Goal: Information Seeking & Learning: Compare options

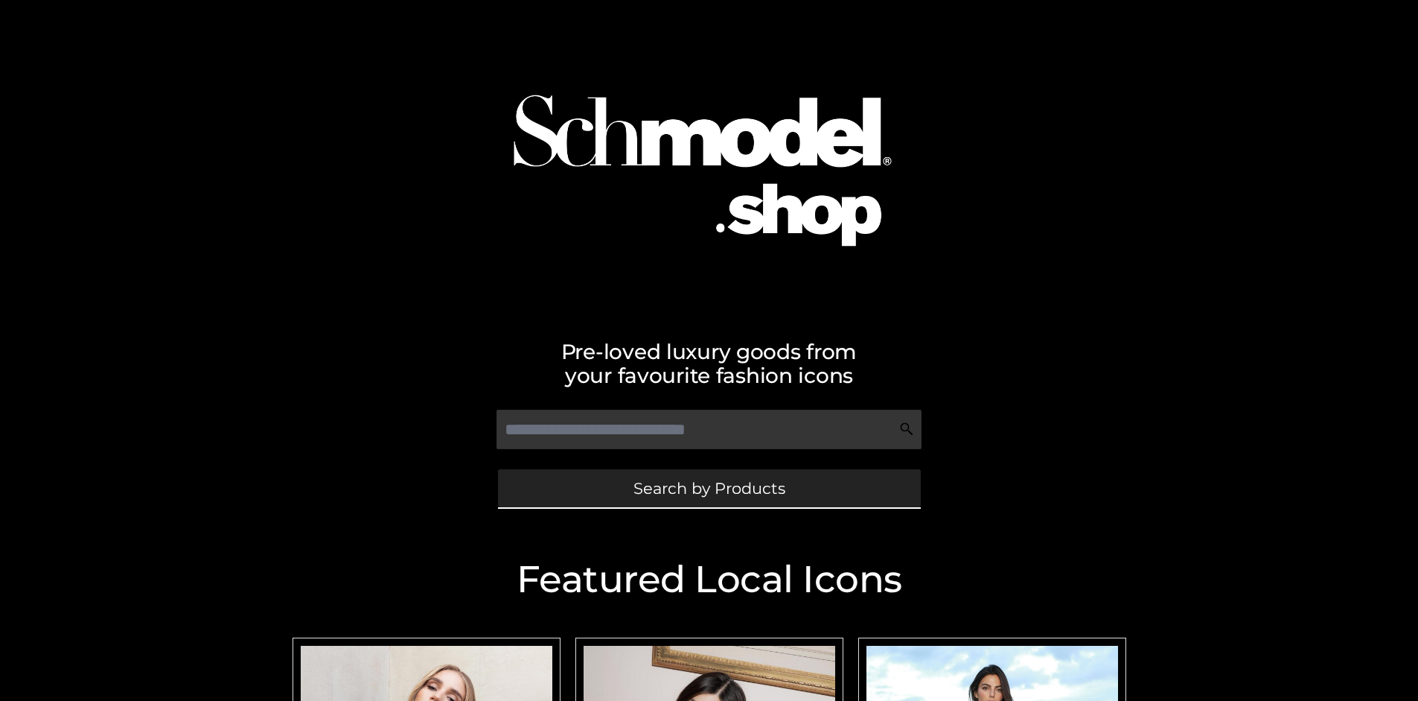
click at [709, 488] on span "Search by Products" at bounding box center [710, 488] width 152 height 16
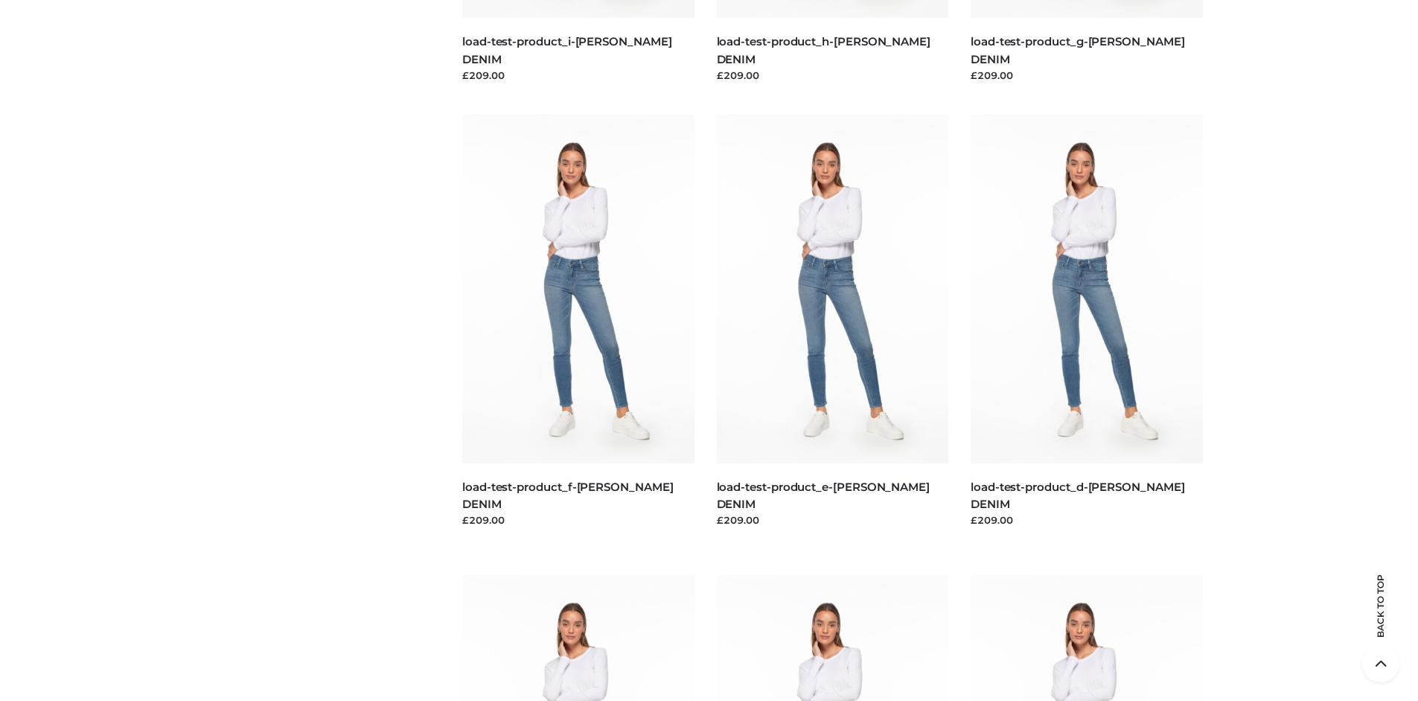
scroll to position [3124, 0]
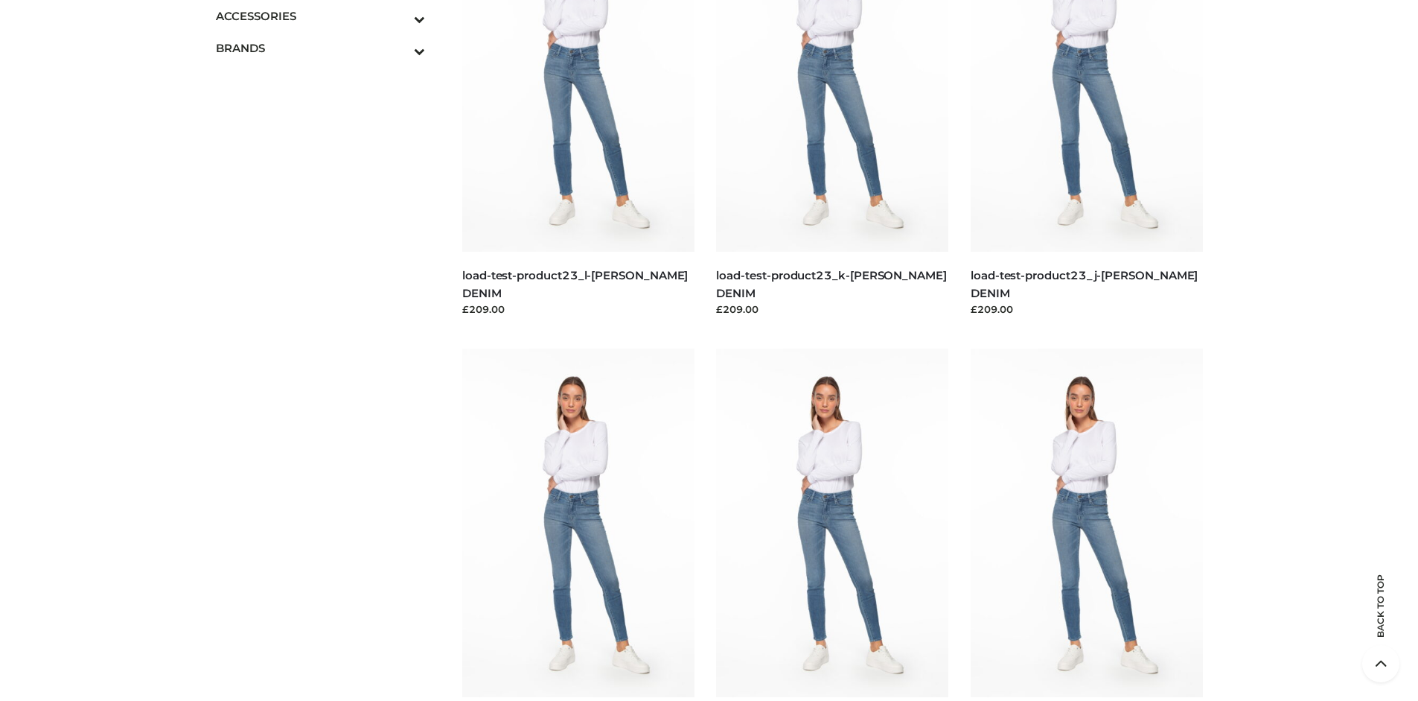
click at [0, 0] on span "BAGS" at bounding box center [0, 0] width 0 height 0
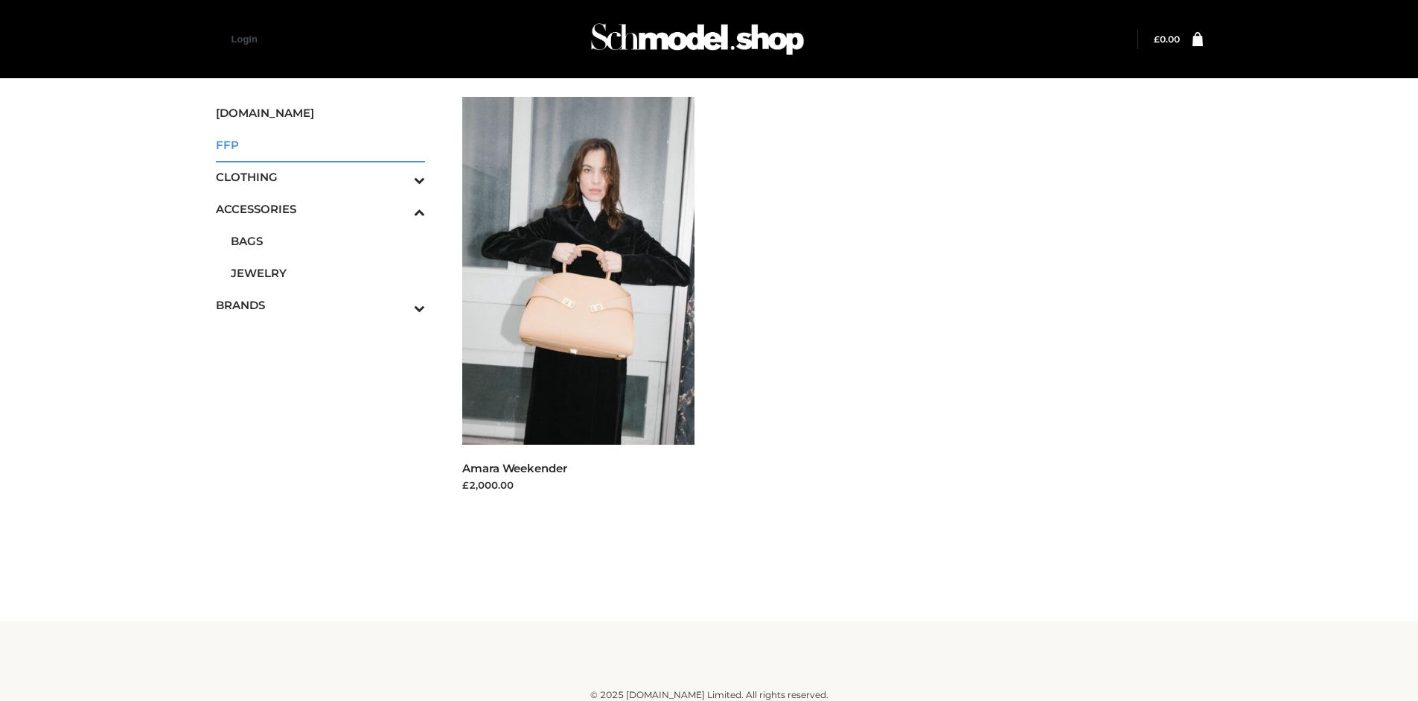
click at [320, 144] on span "FFP" at bounding box center [321, 144] width 210 height 17
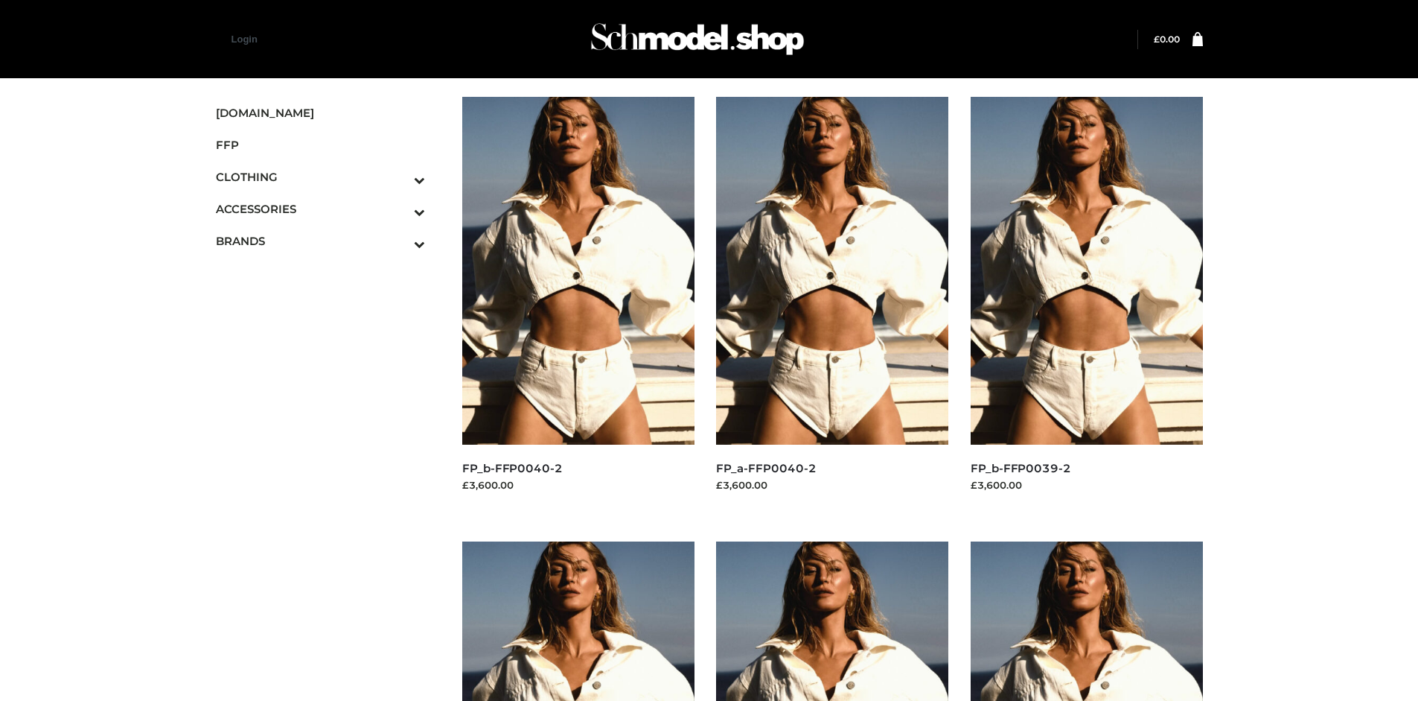
scroll to position [701, 0]
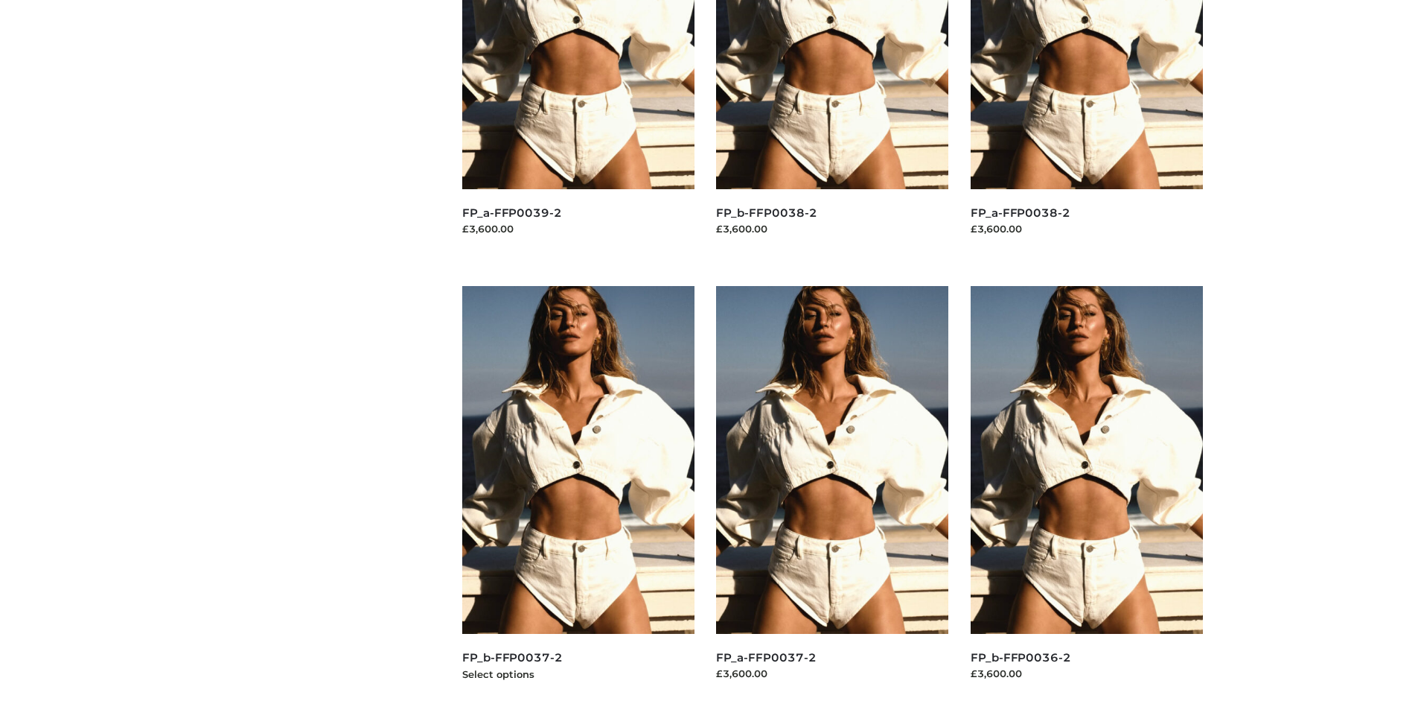
click at [578, 493] on img at bounding box center [578, 460] width 232 height 348
click at [832, 493] on img at bounding box center [832, 460] width 232 height 348
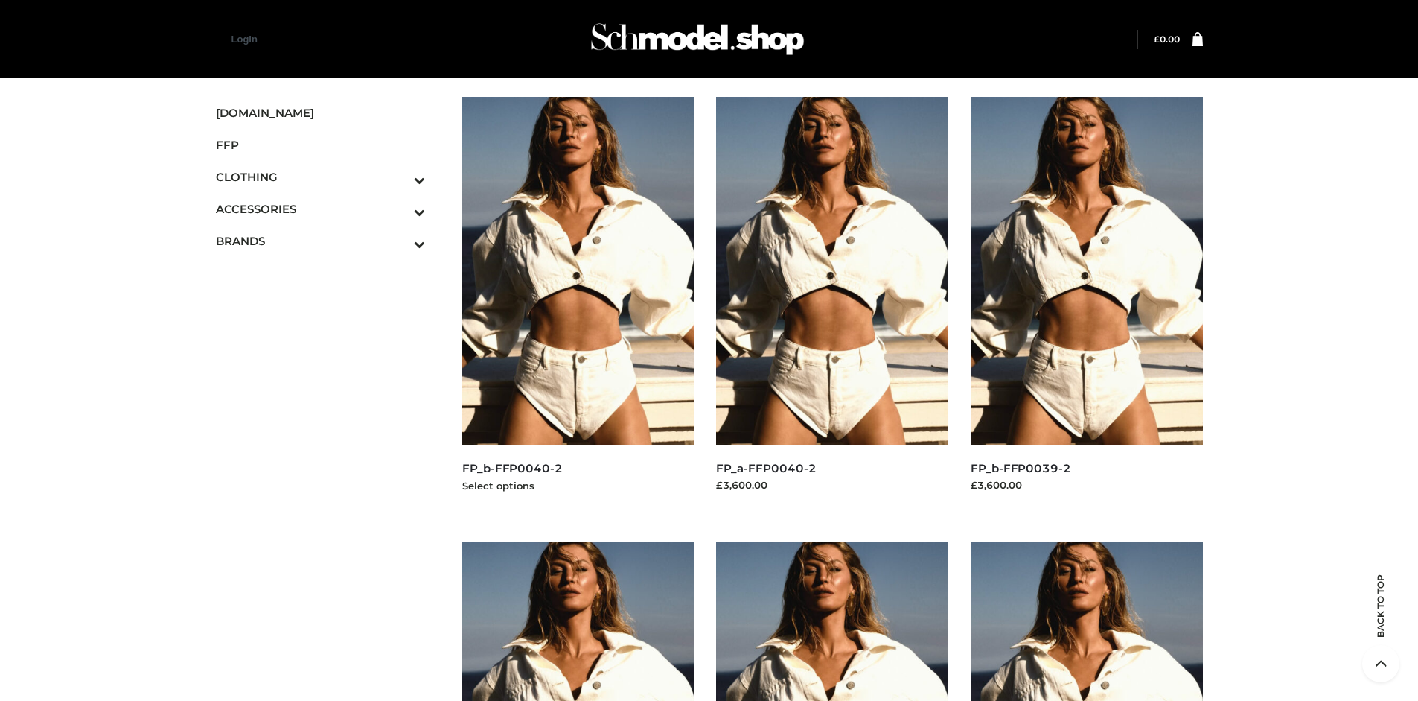
click at [578, 304] on img at bounding box center [578, 271] width 232 height 348
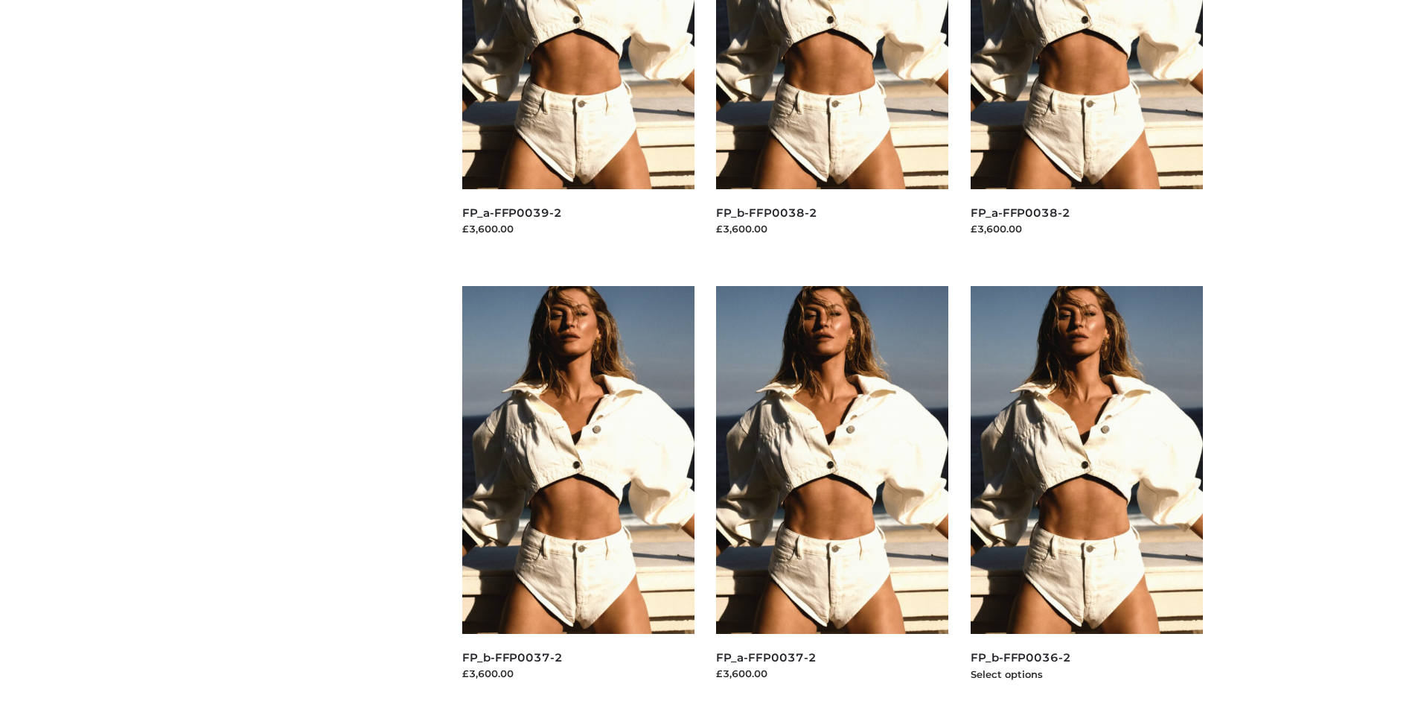
click at [1086, 493] on img at bounding box center [1087, 460] width 232 height 348
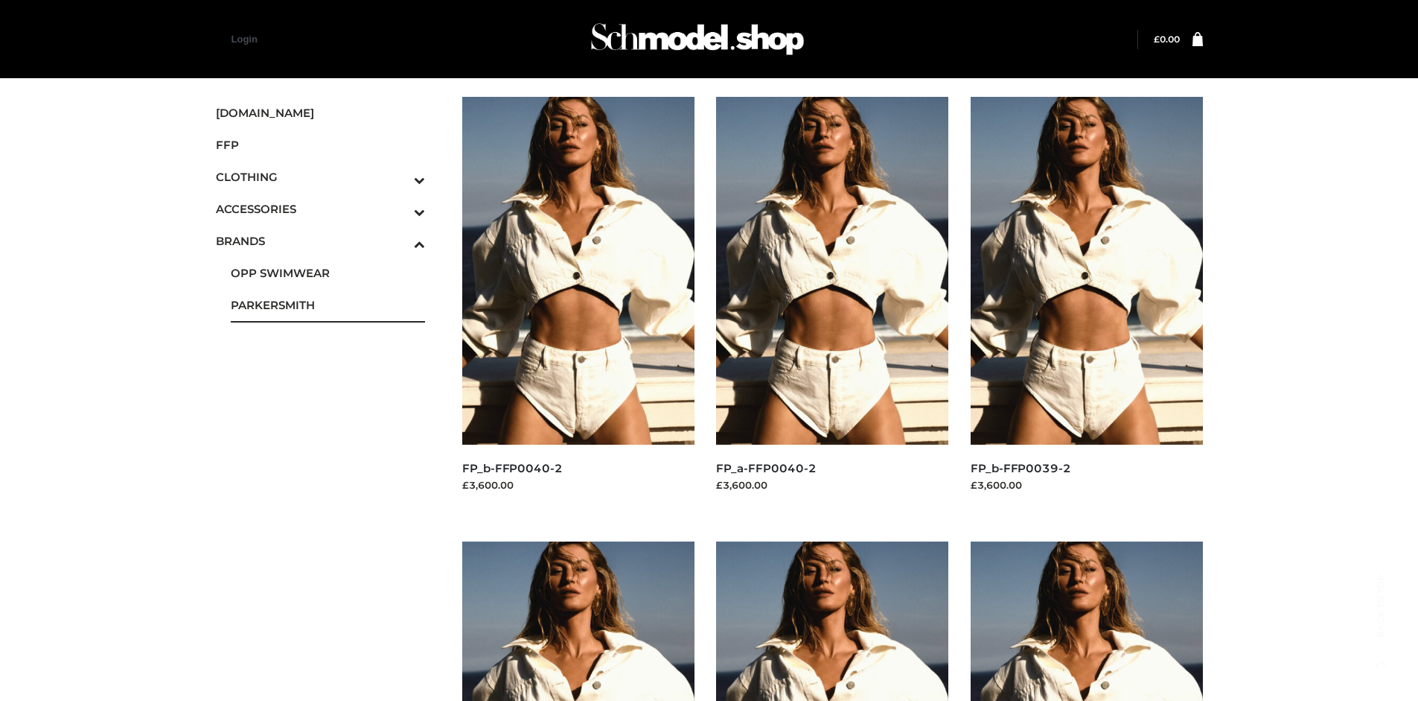
click at [328, 305] on span "PARKERSMITH" at bounding box center [328, 304] width 195 height 17
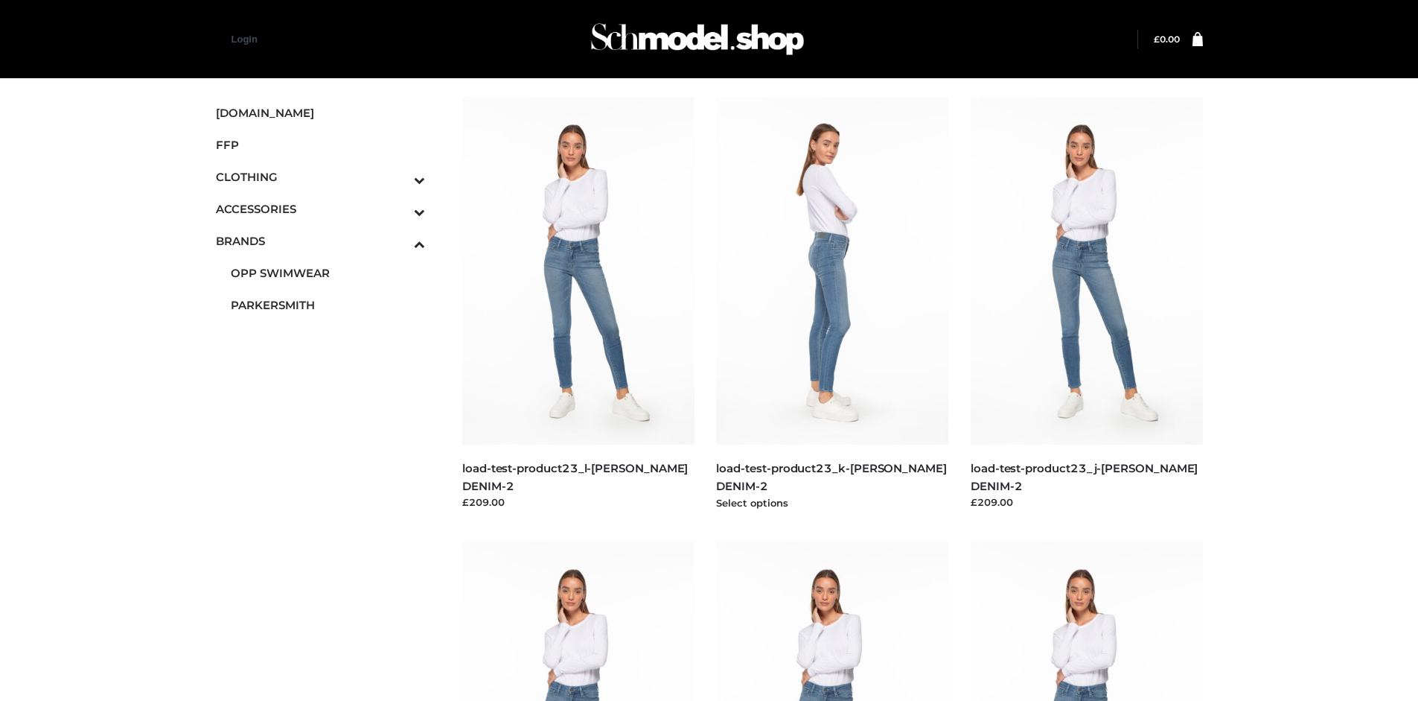
click at [832, 304] on img at bounding box center [832, 271] width 232 height 348
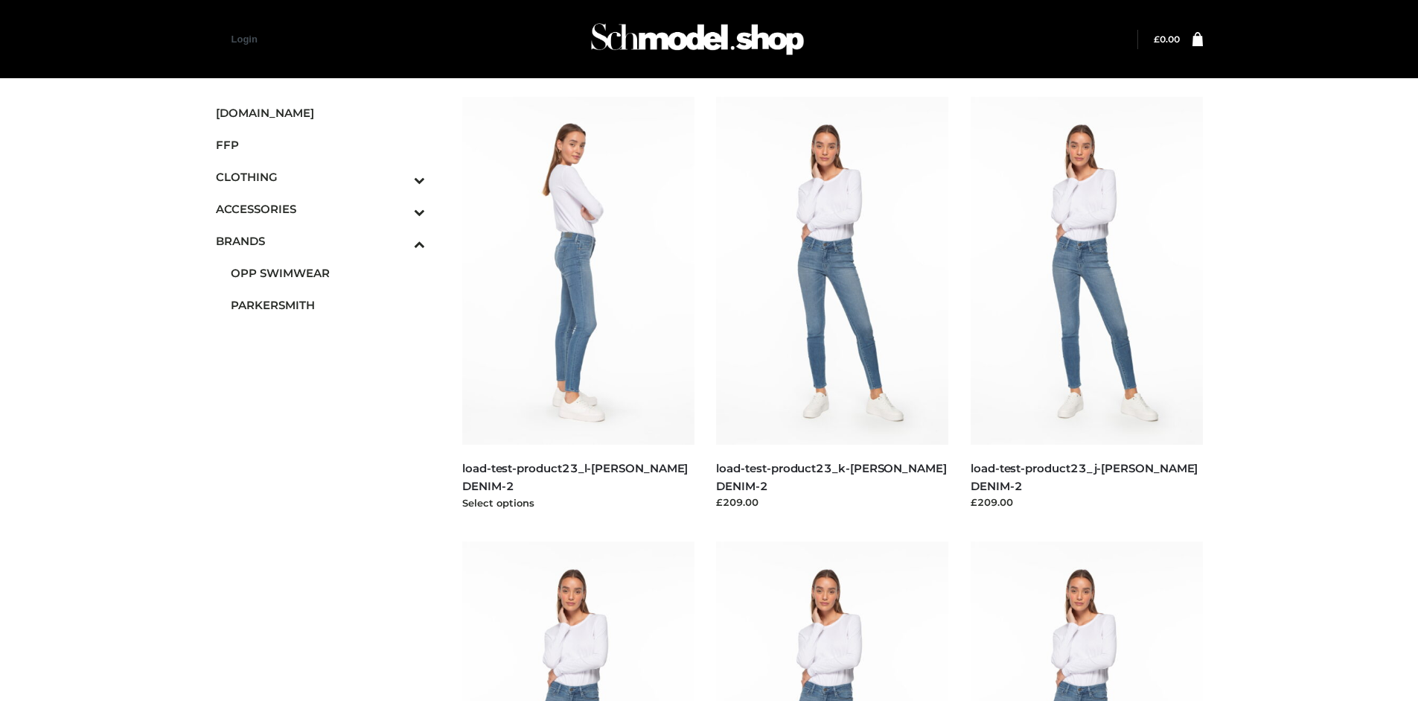
click at [578, 304] on img at bounding box center [578, 271] width 232 height 348
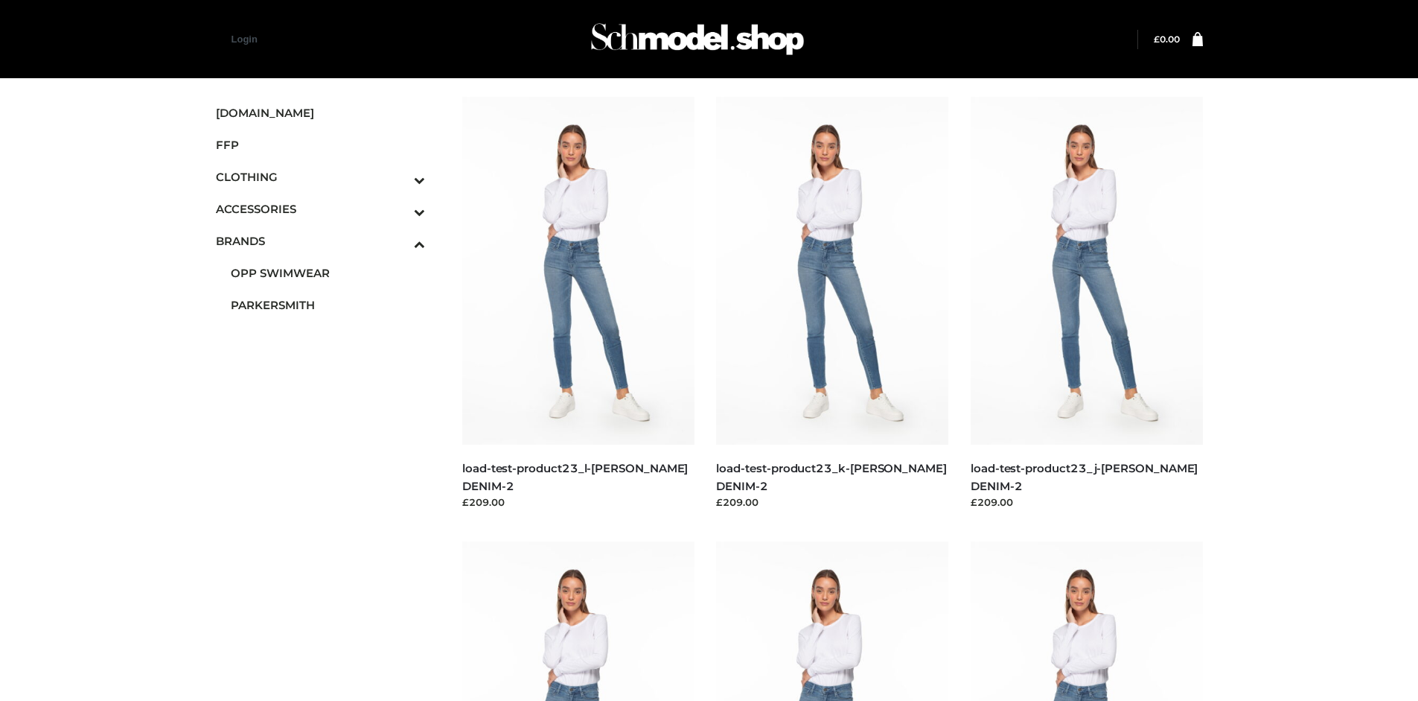
scroll to position [701, 0]
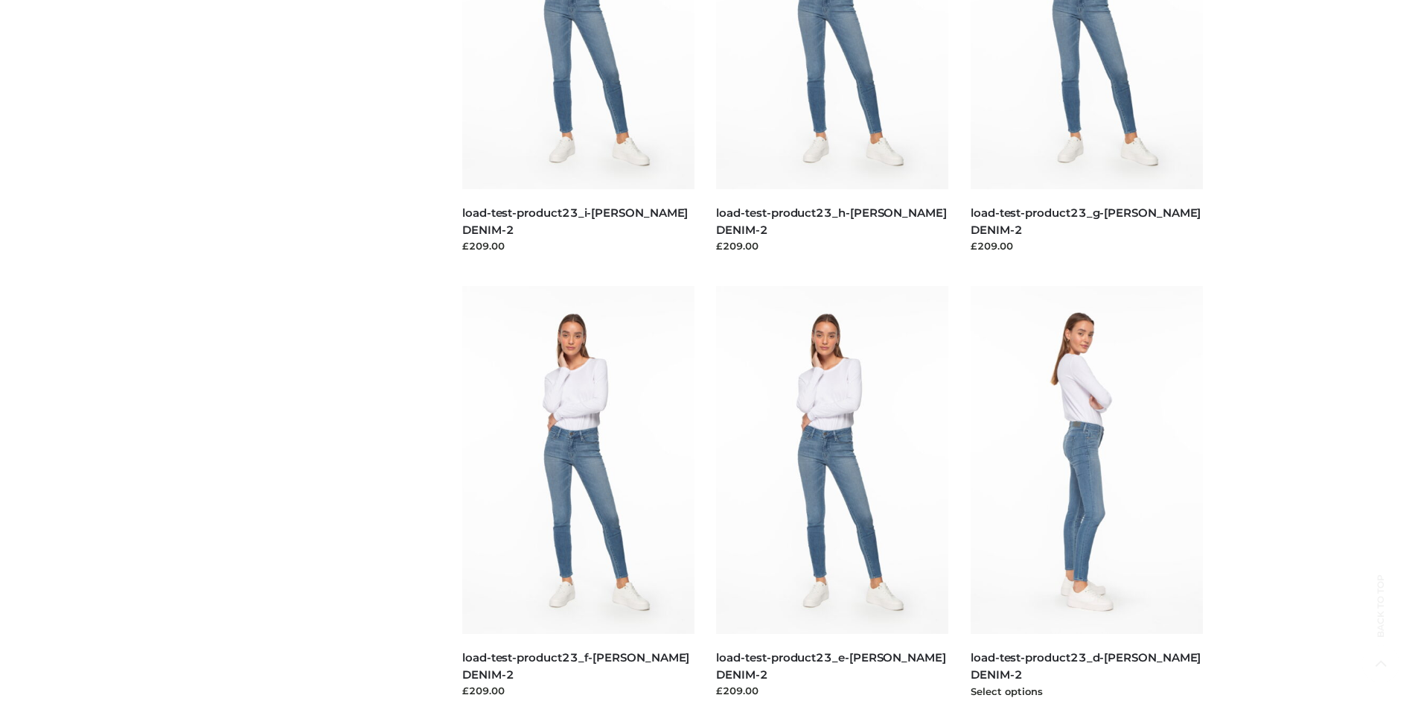
click at [1086, 493] on img at bounding box center [1087, 460] width 232 height 348
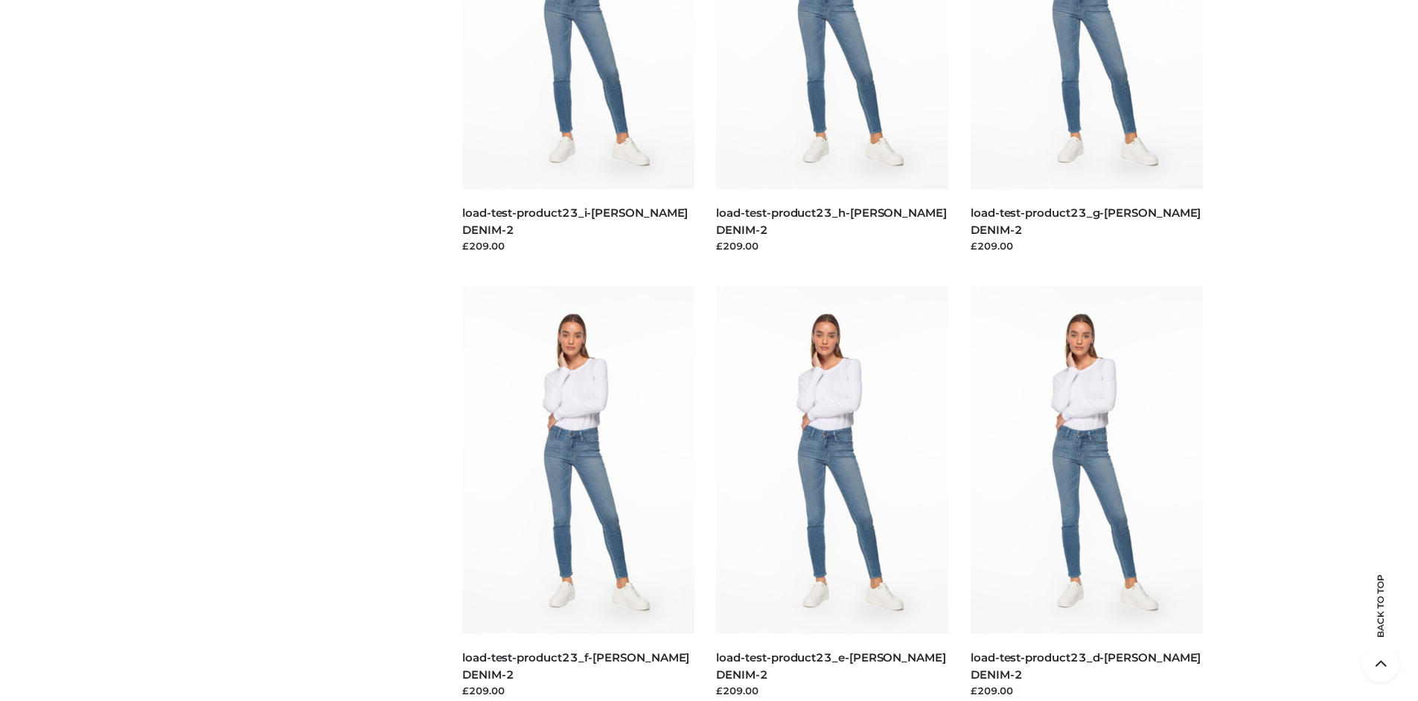
scroll to position [1145, 0]
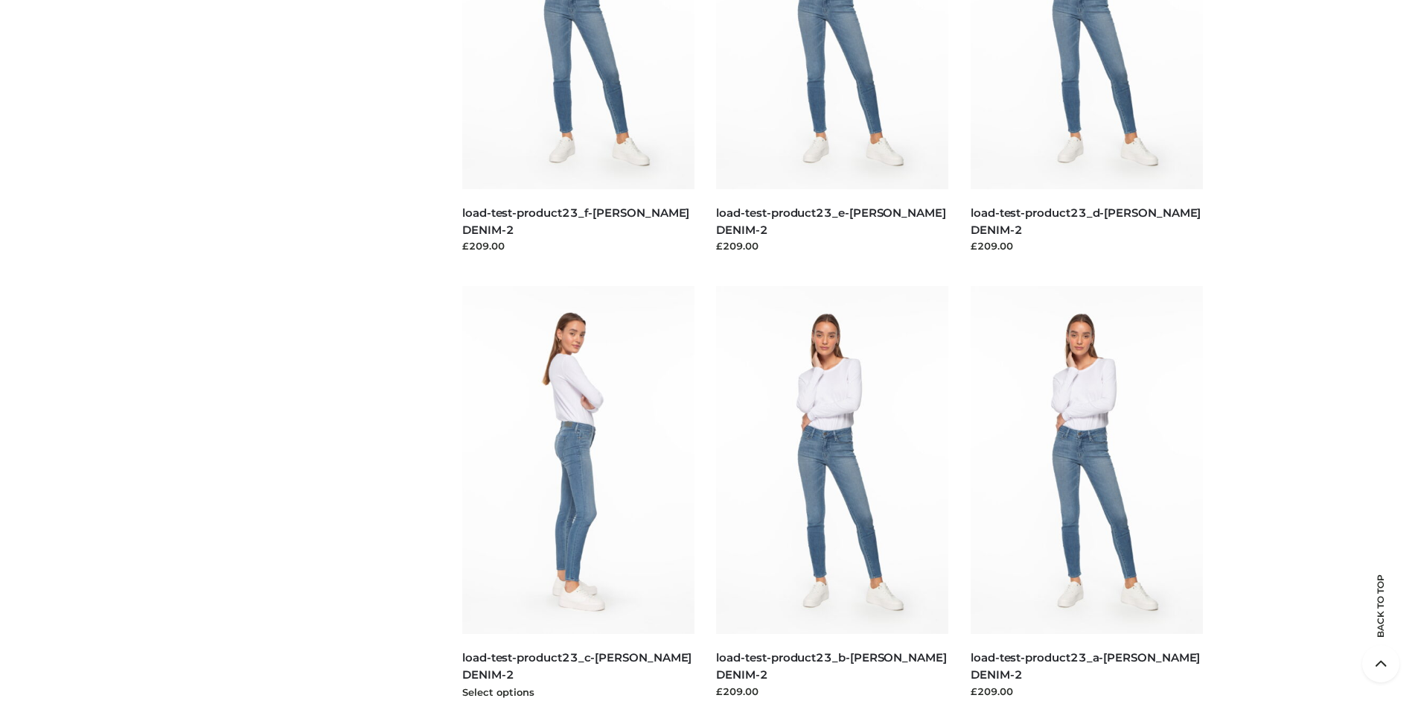
click at [578, 493] on img at bounding box center [578, 460] width 232 height 348
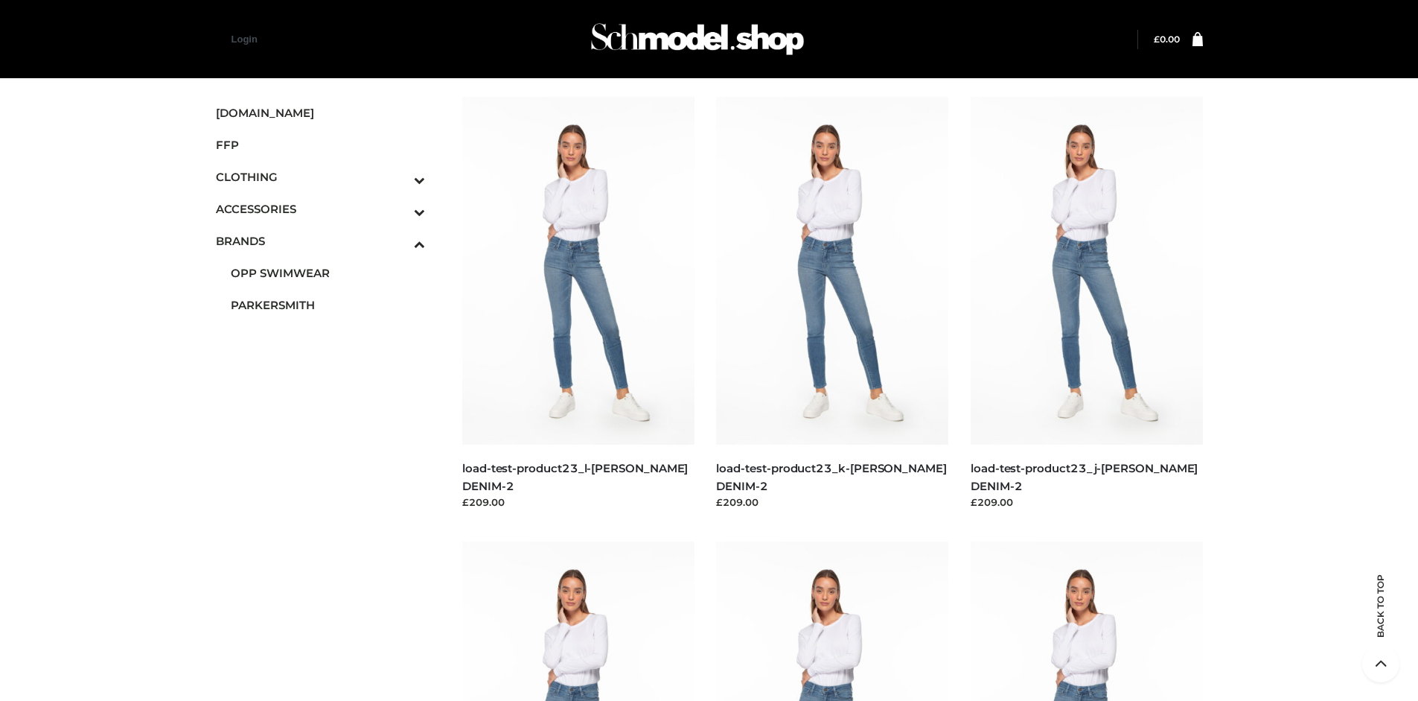
click at [328, 200] on span "DRESSES" at bounding box center [328, 208] width 195 height 17
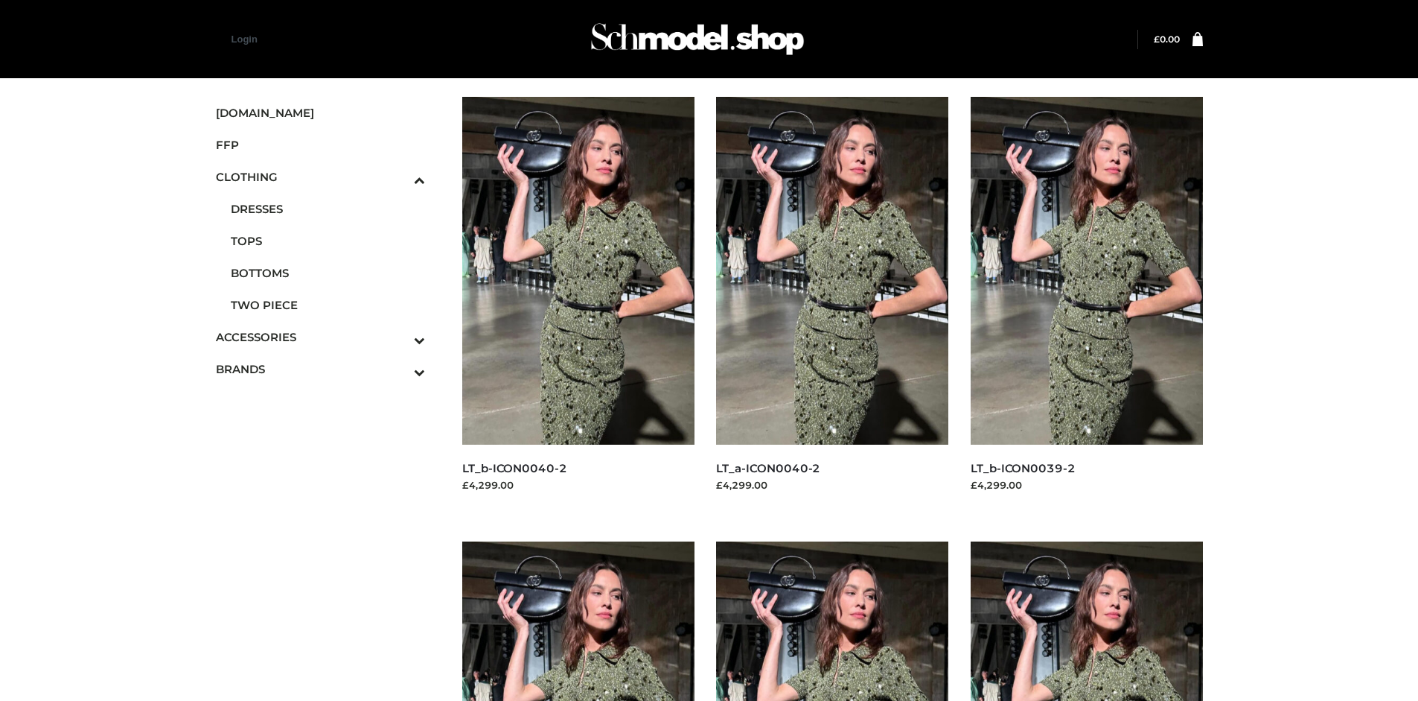
scroll to position [1145, 0]
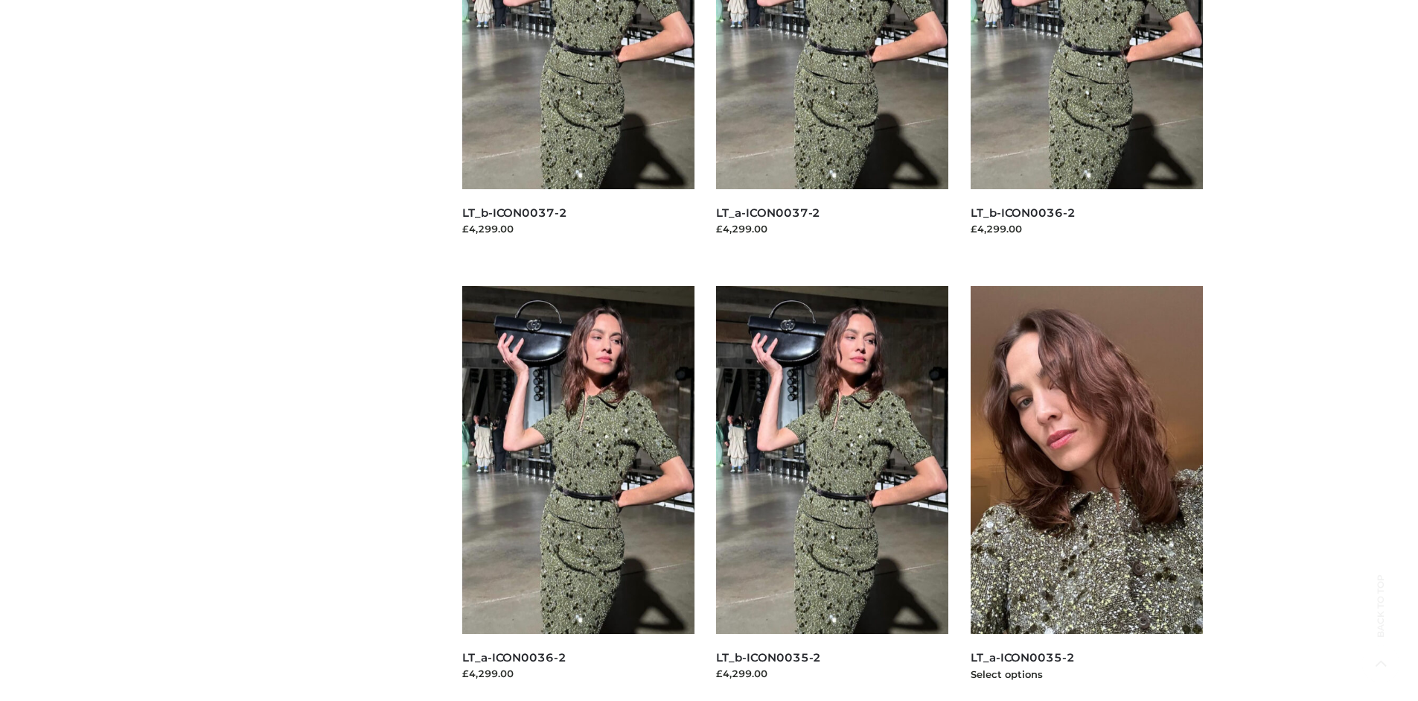
click at [1086, 493] on img at bounding box center [1087, 460] width 232 height 348
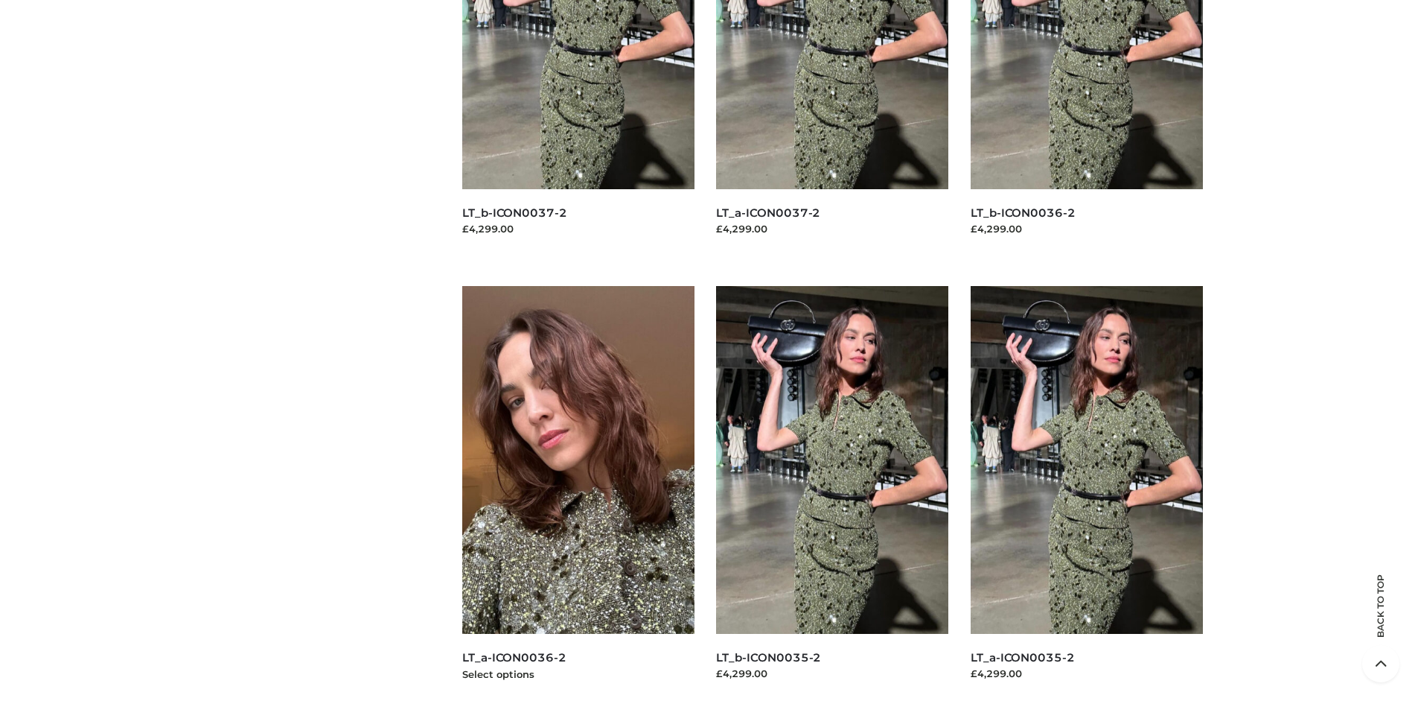
click at [578, 493] on img at bounding box center [578, 460] width 232 height 348
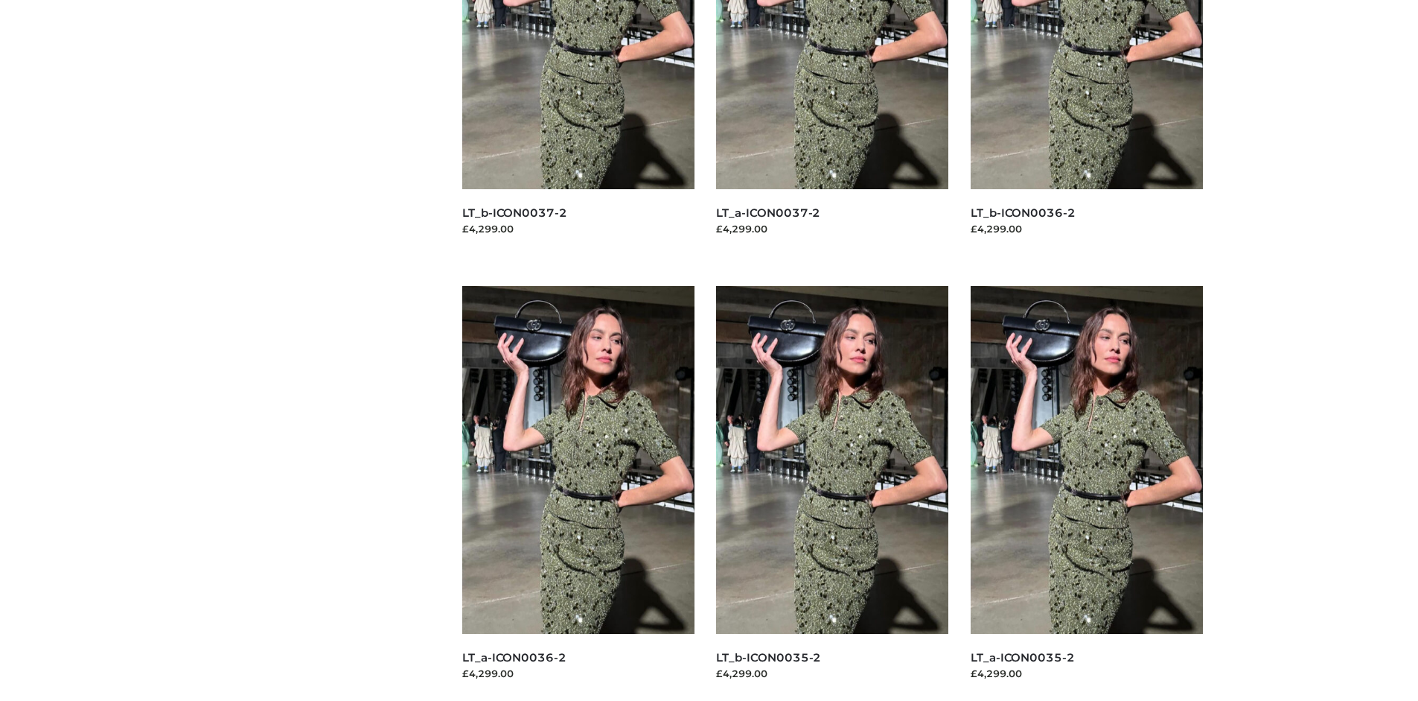
scroll to position [0, 0]
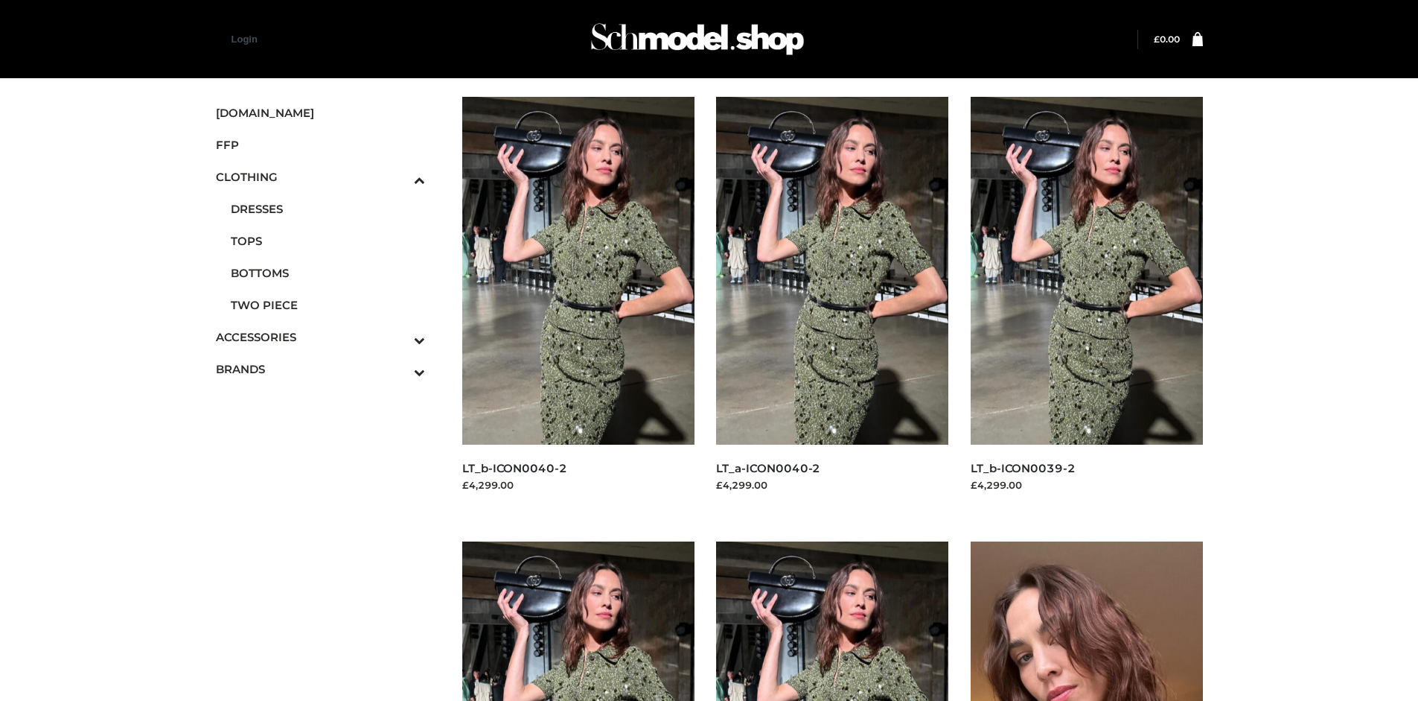
click at [1086, 621] on img at bounding box center [1087, 715] width 232 height 348
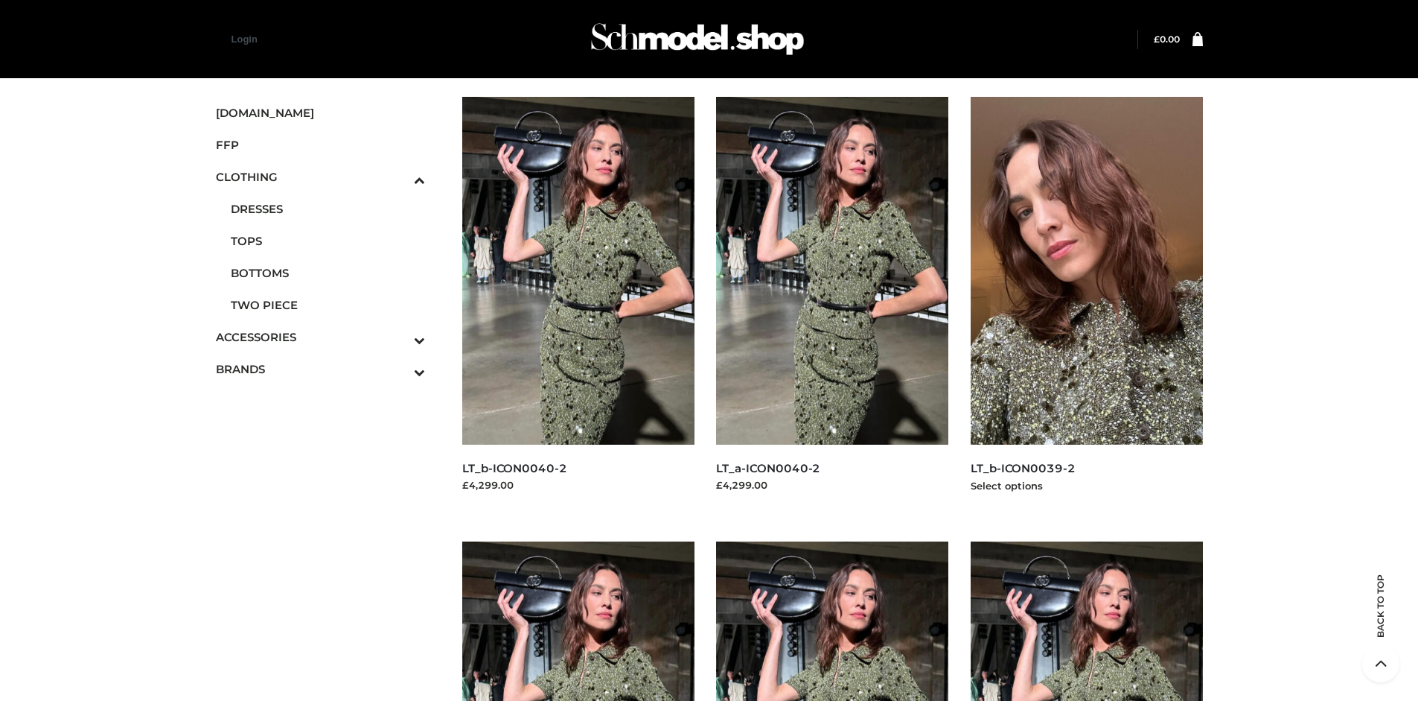
click at [1086, 304] on img at bounding box center [1087, 271] width 232 height 348
